Goal: Complete application form

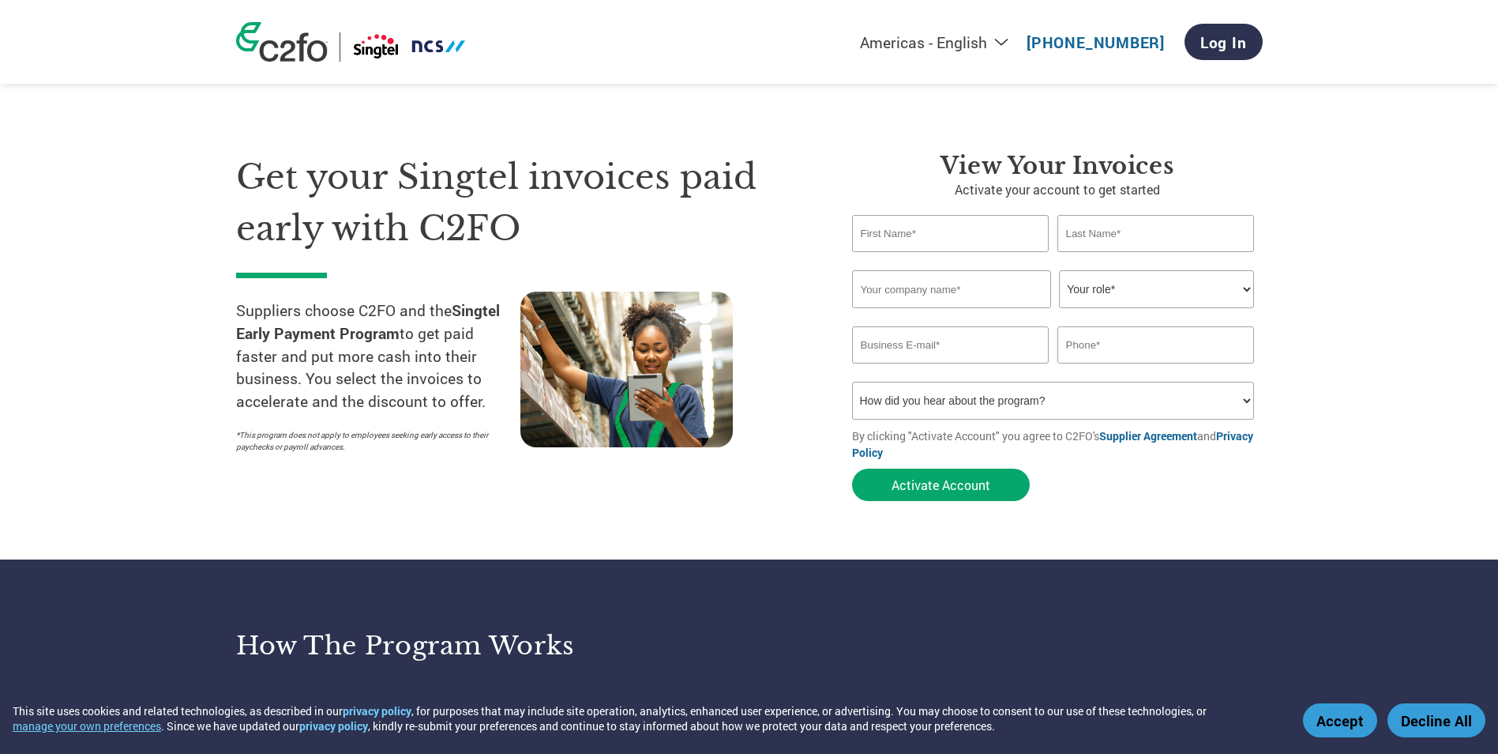
drag, startPoint x: 0, startPoint y: 0, endPoint x: 968, endPoint y: 224, distance: 993.8
click at [968, 224] on input "text" at bounding box center [950, 233] width 197 height 37
type input "[PERSON_NAME]"
type input "Yeo"
click at [923, 289] on input "text" at bounding box center [951, 289] width 199 height 38
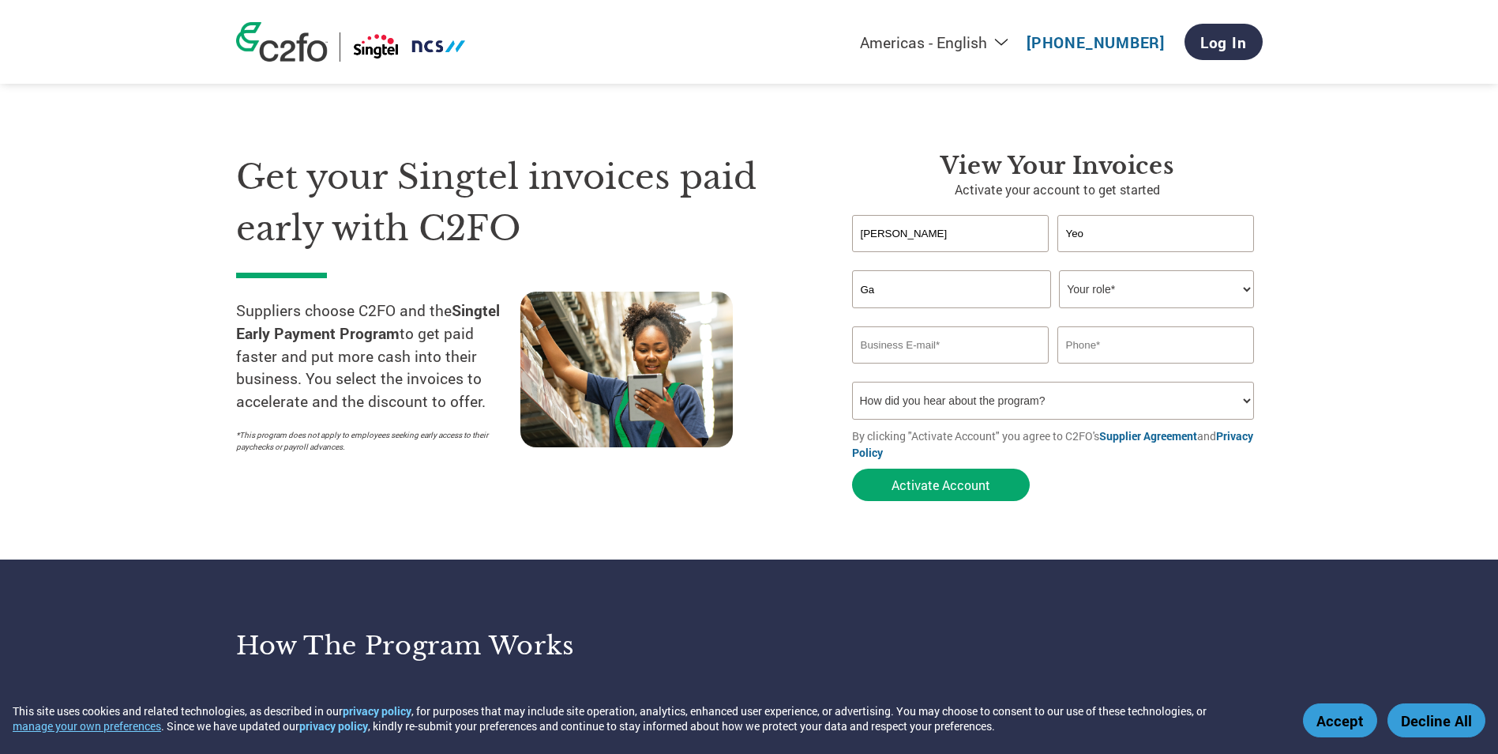
type input "G"
type input "[PERSON_NAME] Pte. Limited"
click at [1238, 299] on select "Your role* CFO Controller Credit Manager Finance Director Treasurer CEO Preside…" at bounding box center [1156, 289] width 195 height 38
select select "ACCOUNTS_RECEIVABLE"
click at [1059, 270] on select "Your role* CFO Controller Credit Manager Finance Director Treasurer CEO Preside…" at bounding box center [1156, 289] width 195 height 38
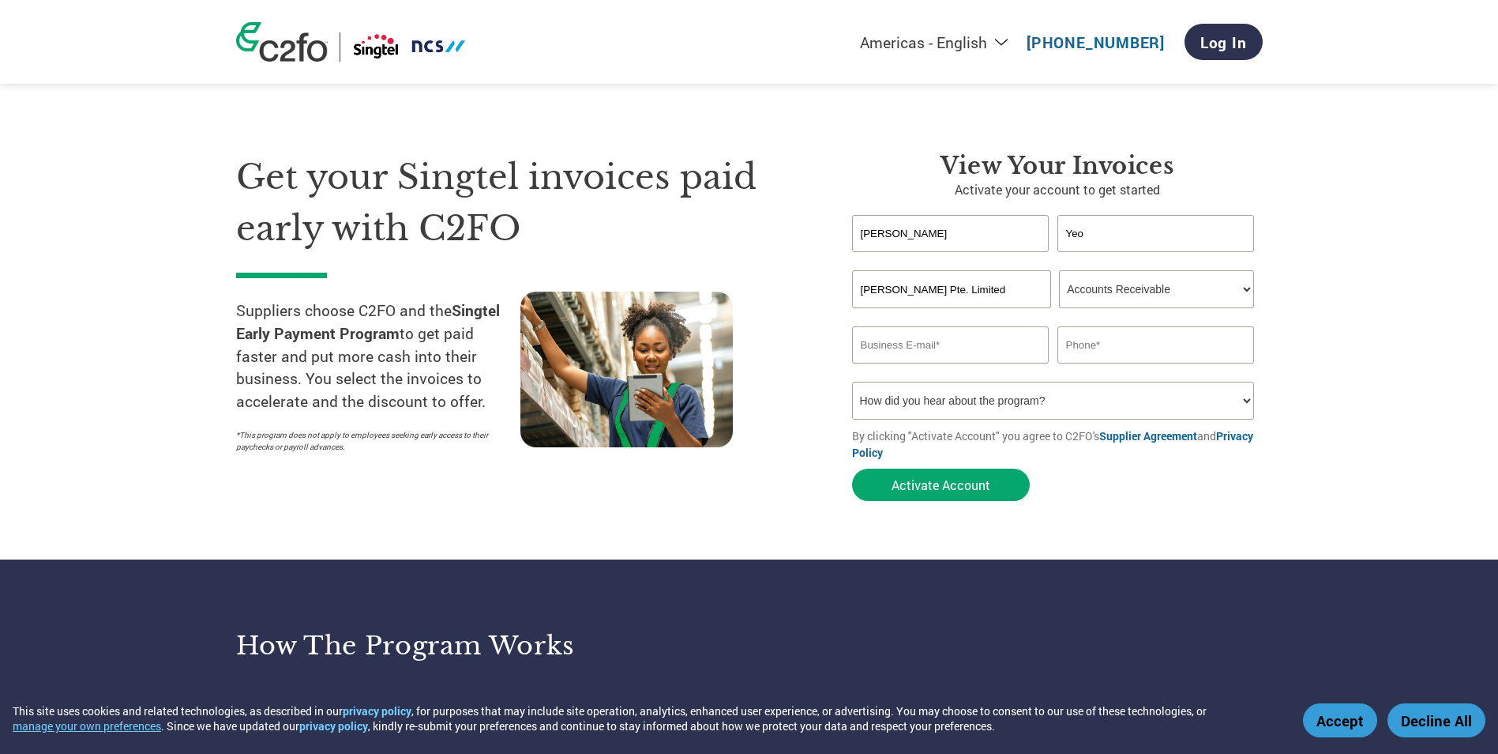
drag, startPoint x: 1364, startPoint y: 390, endPoint x: 1260, endPoint y: 385, distance: 104.4
click at [1364, 391] on section "Get your Singtel invoices paid early with C2FO Suppliers choose C2FO and the Si…" at bounding box center [749, 311] width 1498 height 496
click at [1020, 343] on input "email" at bounding box center [950, 344] width 197 height 37
type input "[PERSON_NAME][EMAIL_ADDRESS][PERSON_NAME][DOMAIN_NAME]"
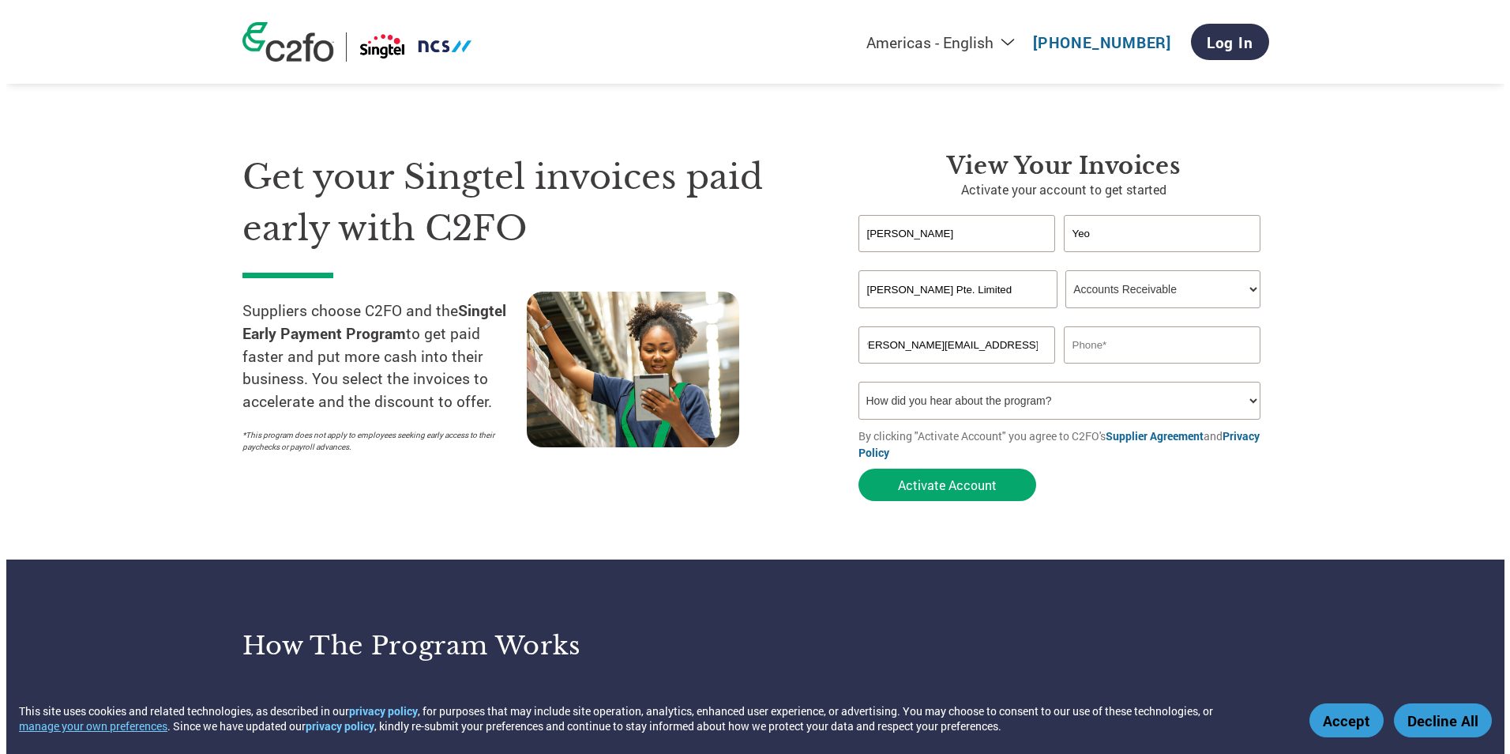
scroll to position [0, 0]
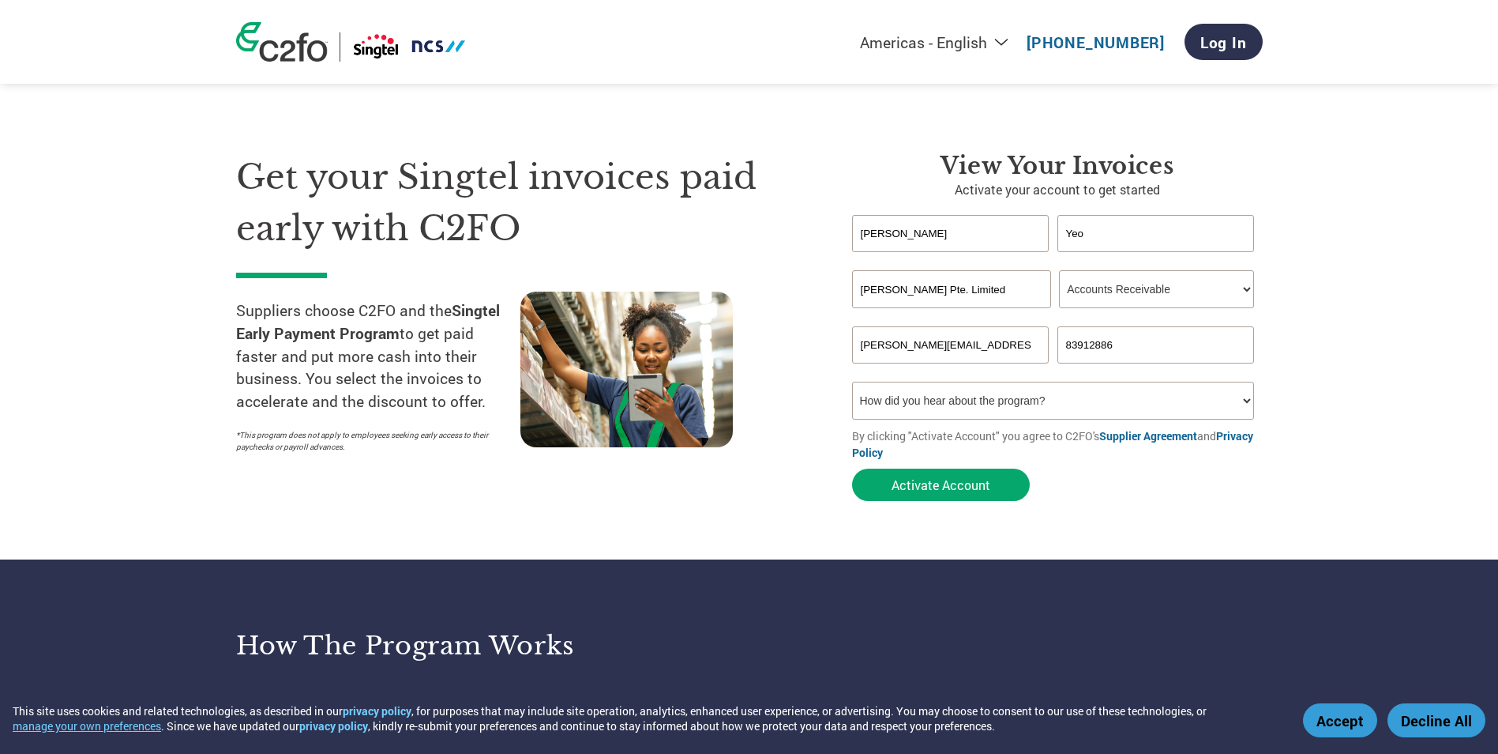
type input "83912886"
click at [1246, 404] on select "How did you hear about the program? Received a letter Email Social Media Online…" at bounding box center [1053, 400] width 403 height 38
select select "Email"
click at [852, 381] on select "How did you hear about the program? Received a letter Email Social Media Online…" at bounding box center [1053, 400] width 403 height 38
click at [1095, 505] on form "[PERSON_NAME] Invalid first name or first name is too long Invalid last name or…" at bounding box center [1057, 362] width 411 height 294
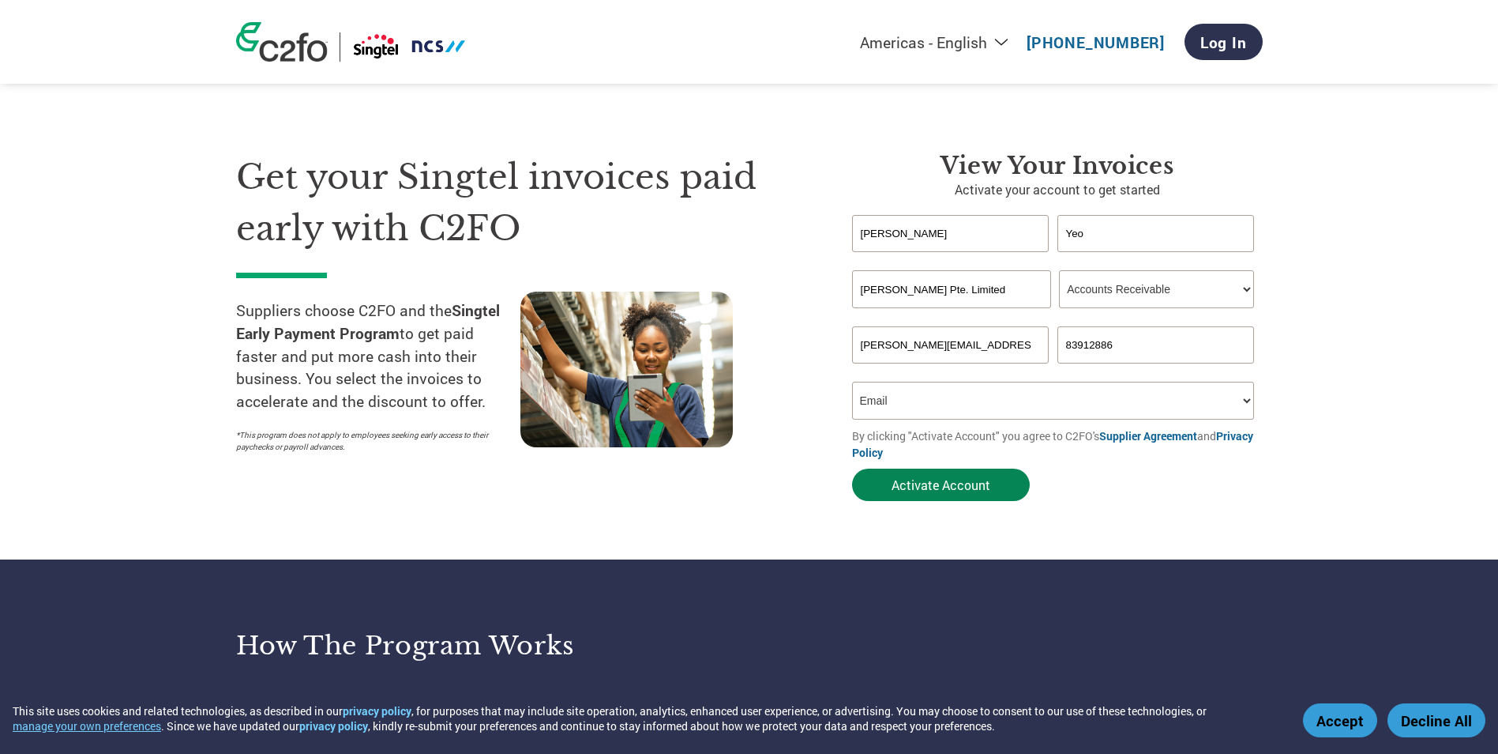
click at [934, 484] on button "Activate Account" at bounding box center [941, 484] width 178 height 32
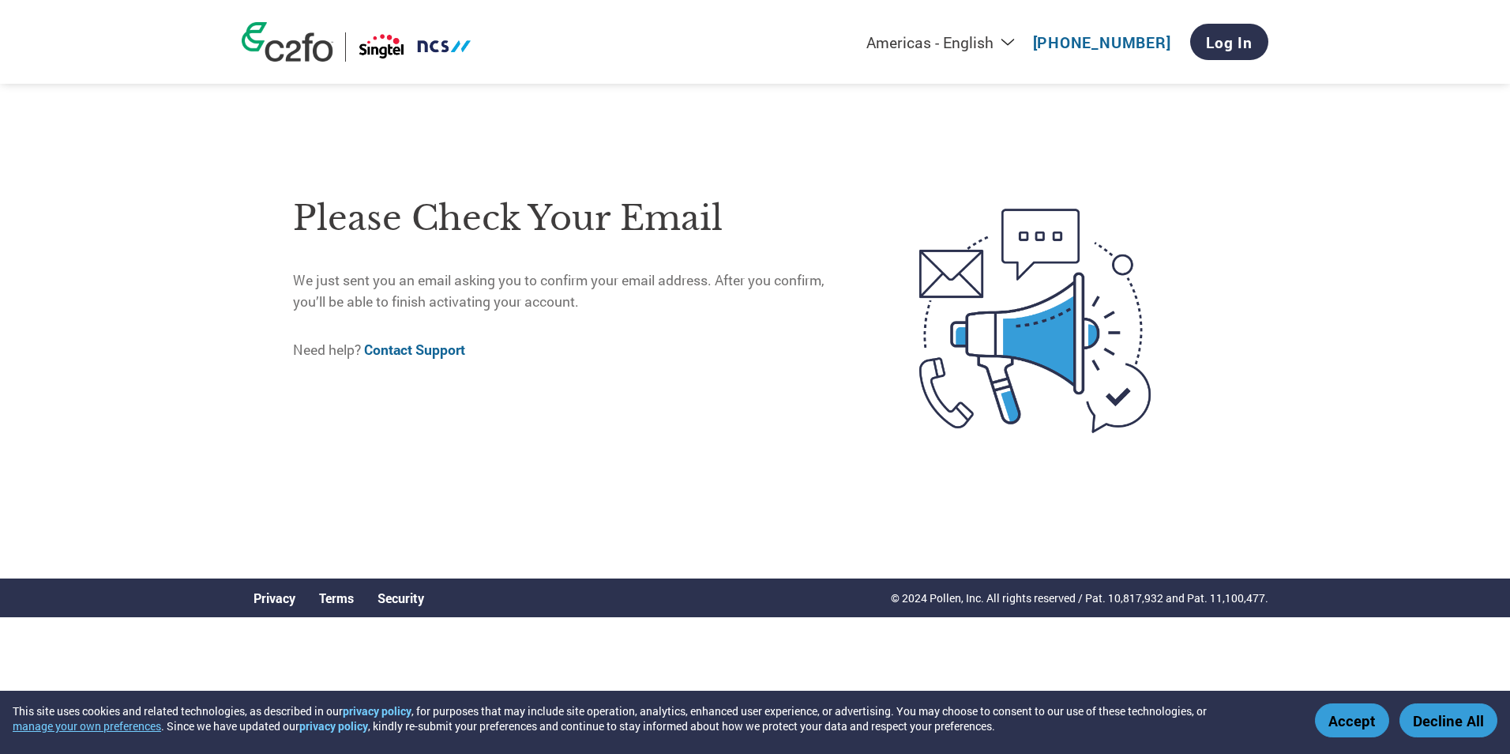
click at [522, 407] on div "Please check your email We just sent you an email asking you to confirm your em…" at bounding box center [573, 320] width 560 height 281
